Goal: Browse casually

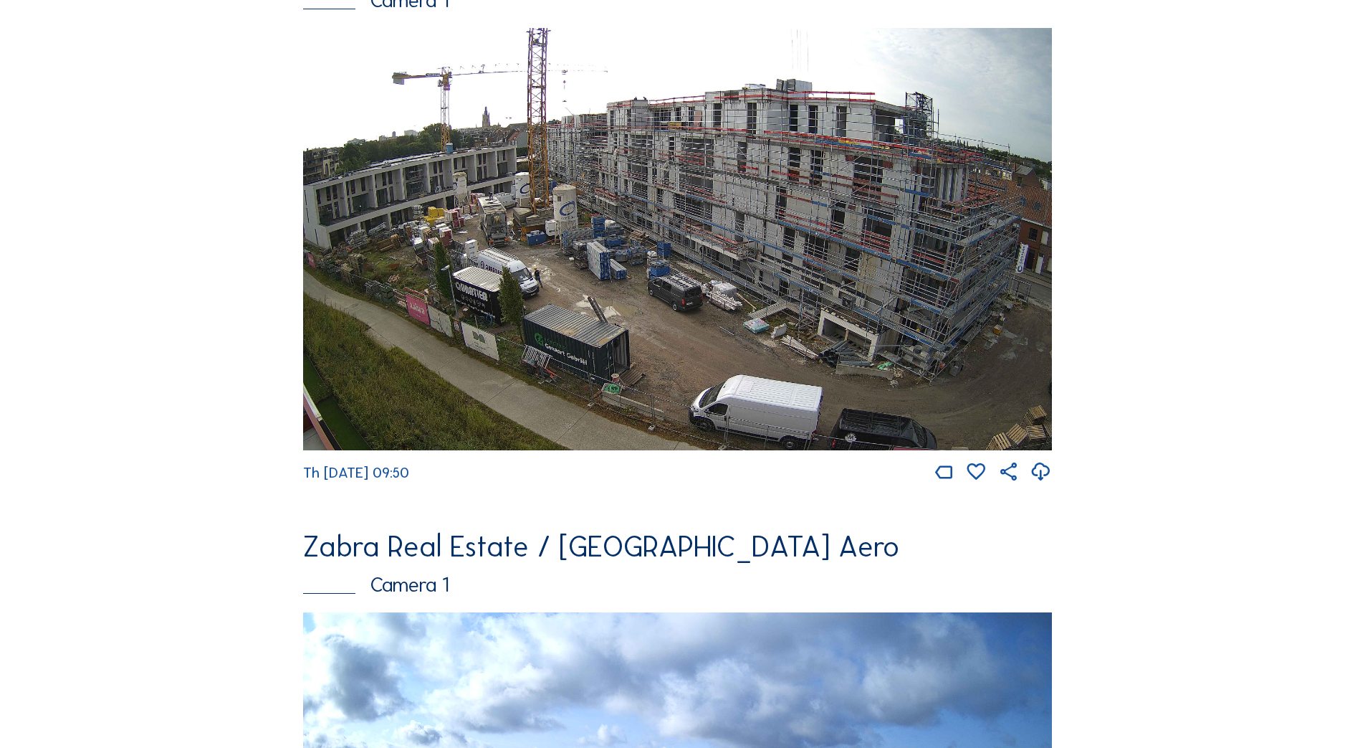
scroll to position [1523, 0]
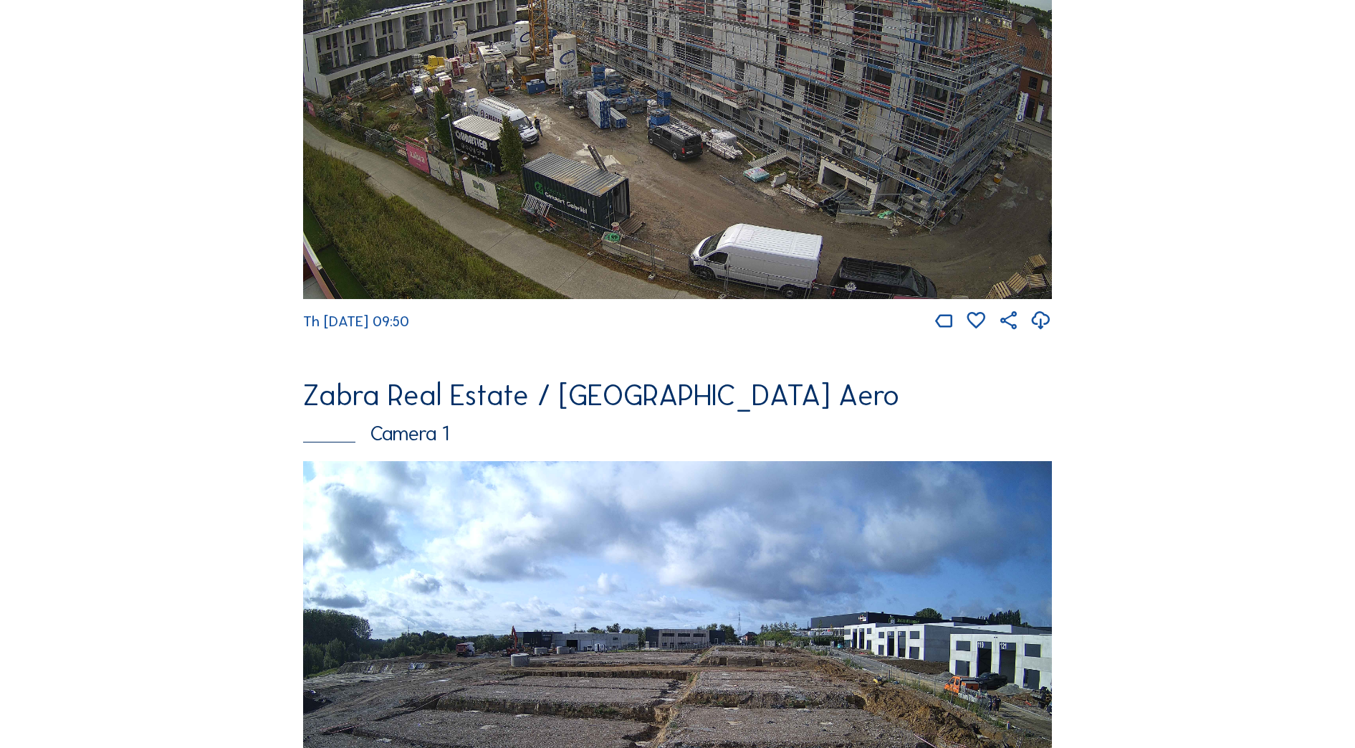
click at [1049, 334] on icon at bounding box center [1041, 320] width 22 height 27
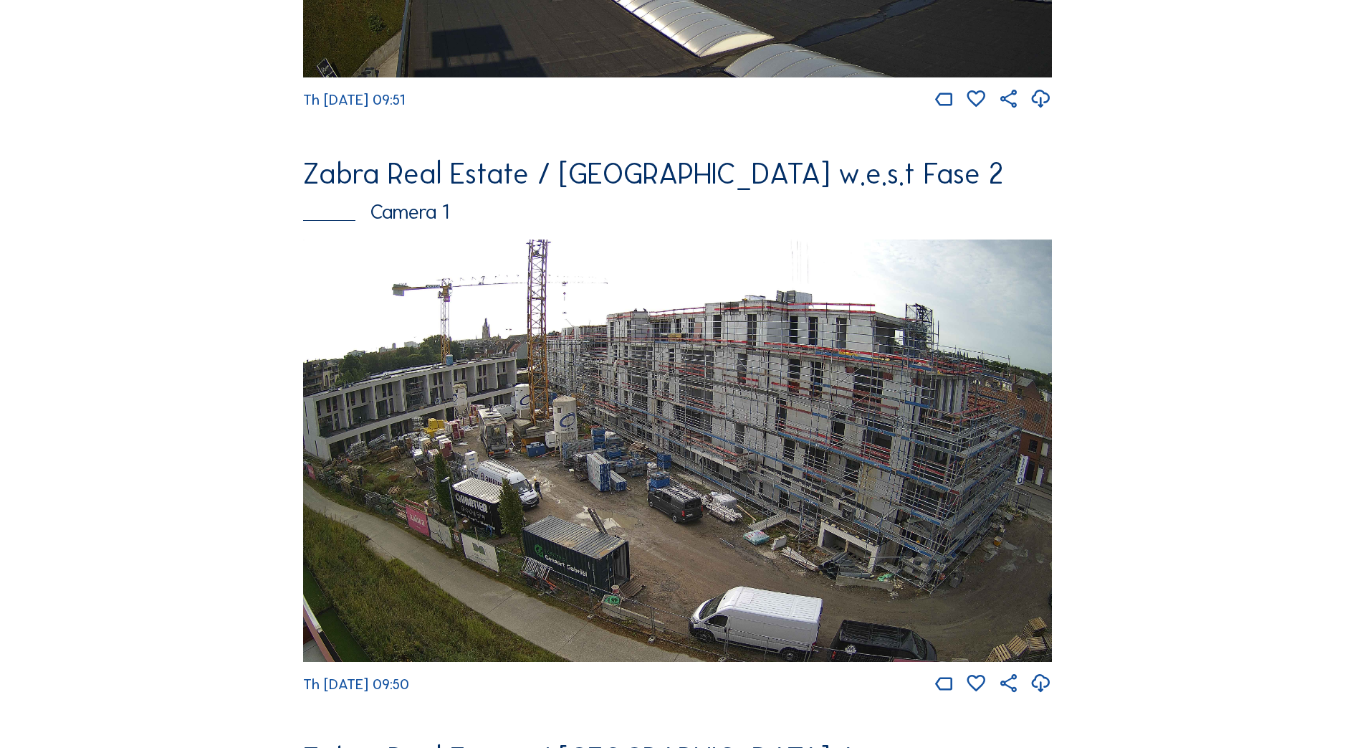
scroll to position [806, 0]
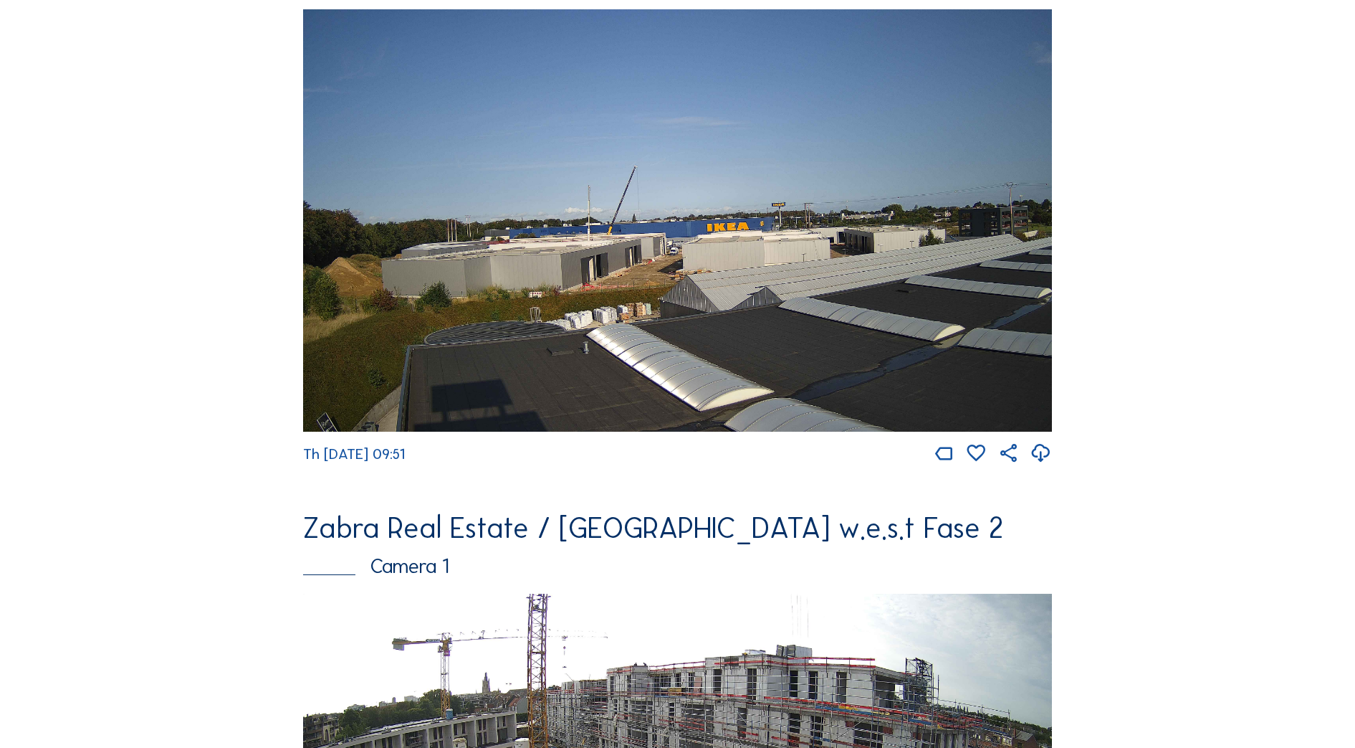
click at [804, 233] on img at bounding box center [678, 219] width 750 height 421
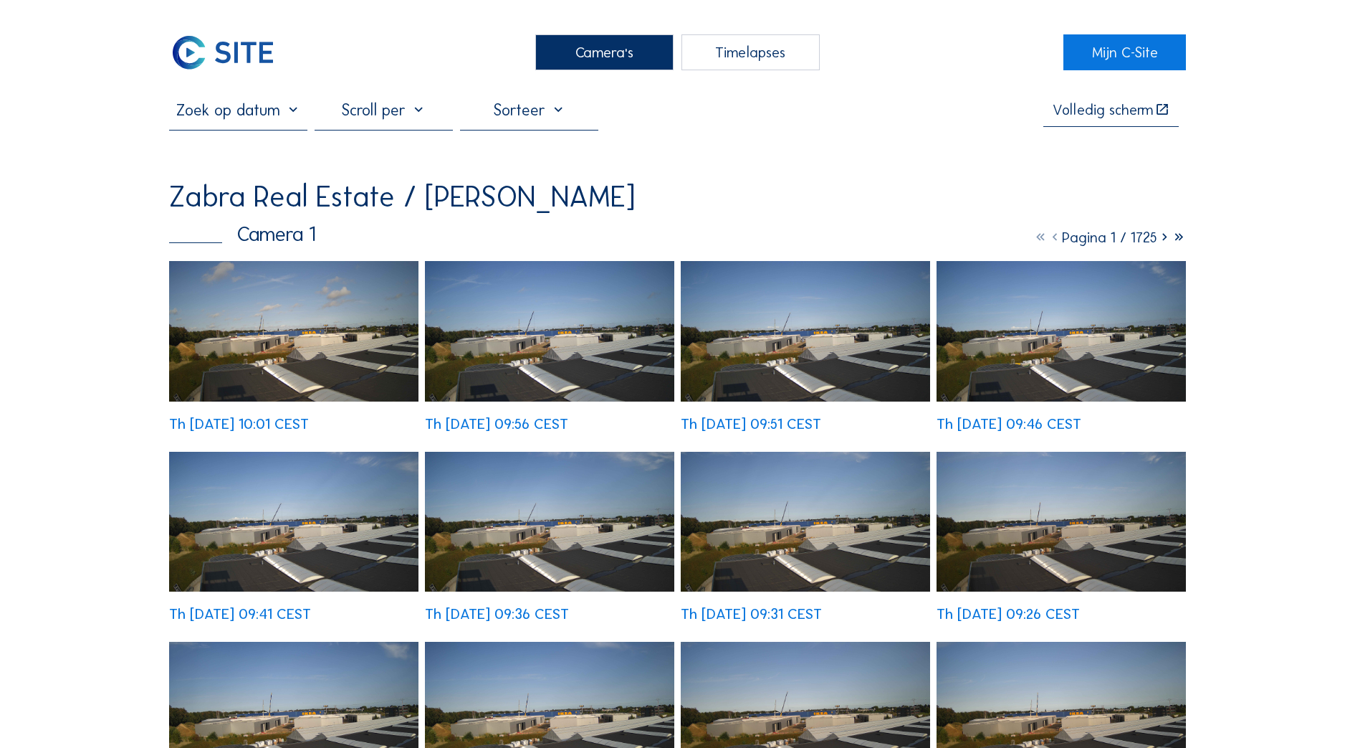
click at [604, 325] on img at bounding box center [549, 331] width 249 height 140
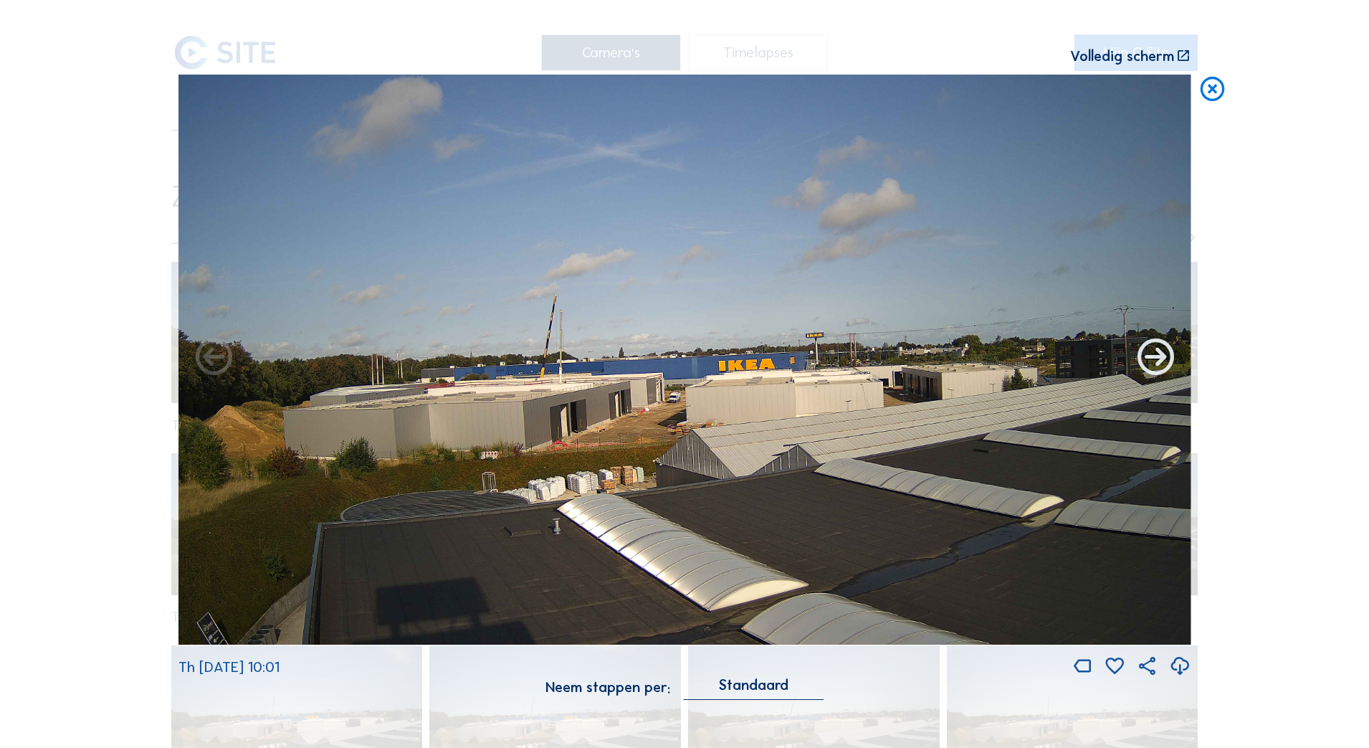
click at [1160, 365] on div "Scroll om door de tijd te reizen | Druk op de 'Alt'-knop + scroll om te Zoomen …" at bounding box center [684, 374] width 1369 height 748
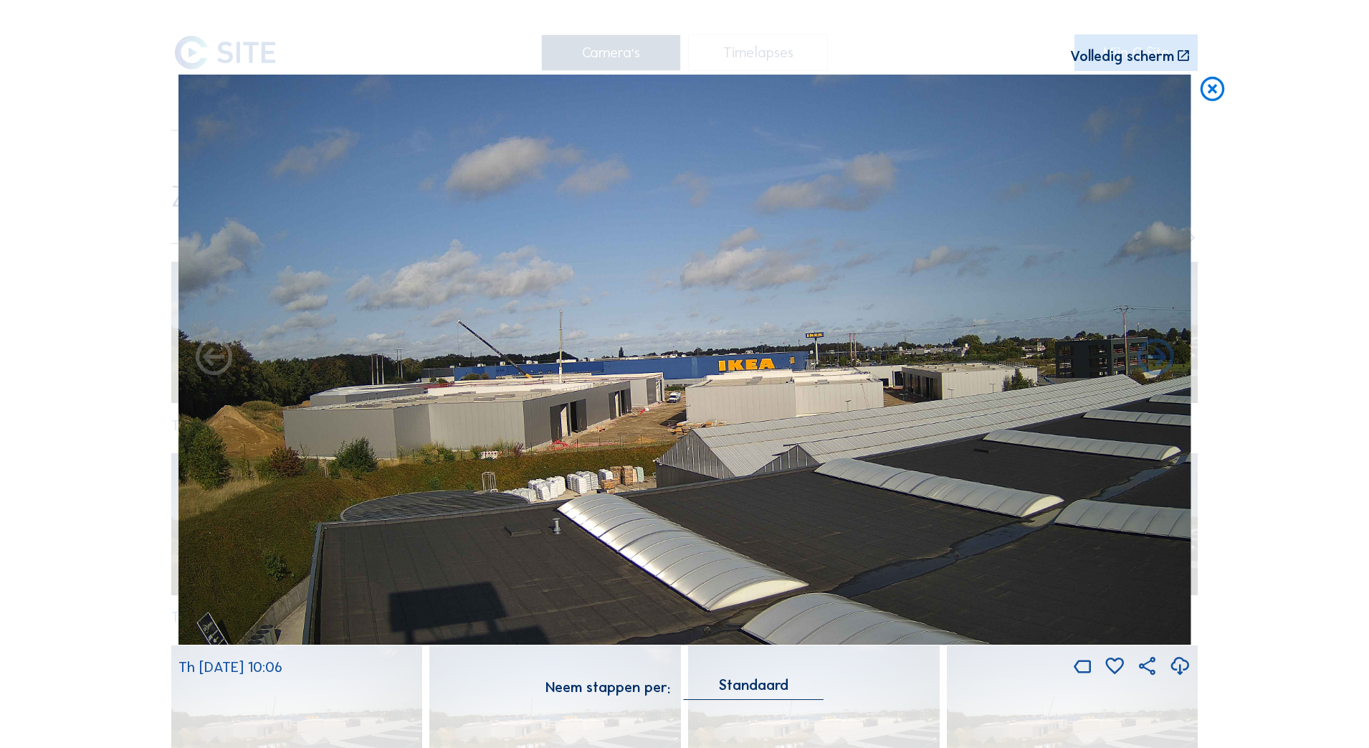
click at [1178, 667] on icon at bounding box center [1180, 666] width 22 height 27
click at [1181, 667] on icon at bounding box center [1180, 666] width 22 height 27
